Goal: Task Accomplishment & Management: Complete application form

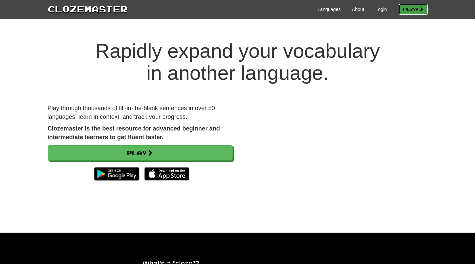
click at [408, 6] on link "Play" at bounding box center [412, 9] width 29 height 11
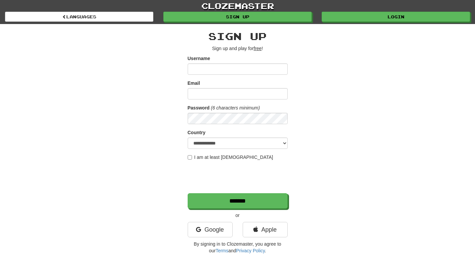
click at [219, 65] on input "Username" at bounding box center [238, 68] width 100 height 11
type input "*"
type input "**********"
click at [199, 96] on input "Email" at bounding box center [238, 93] width 100 height 11
type input "*"
